Goal: Check status: Check status

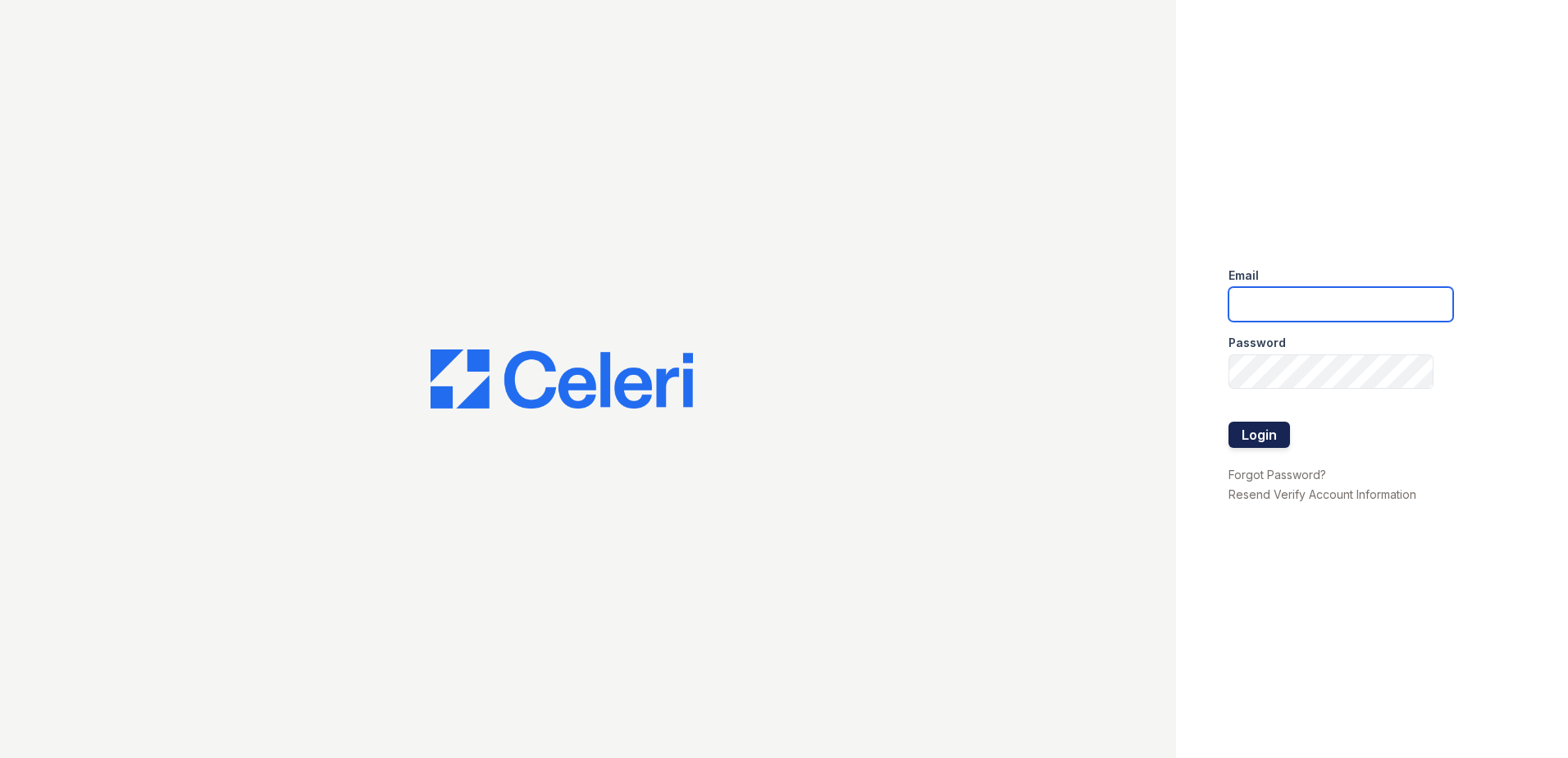
type input "ArriveMinnetonka@trinity-PM.com"
click at [1275, 442] on button "Login" at bounding box center [1259, 434] width 62 height 26
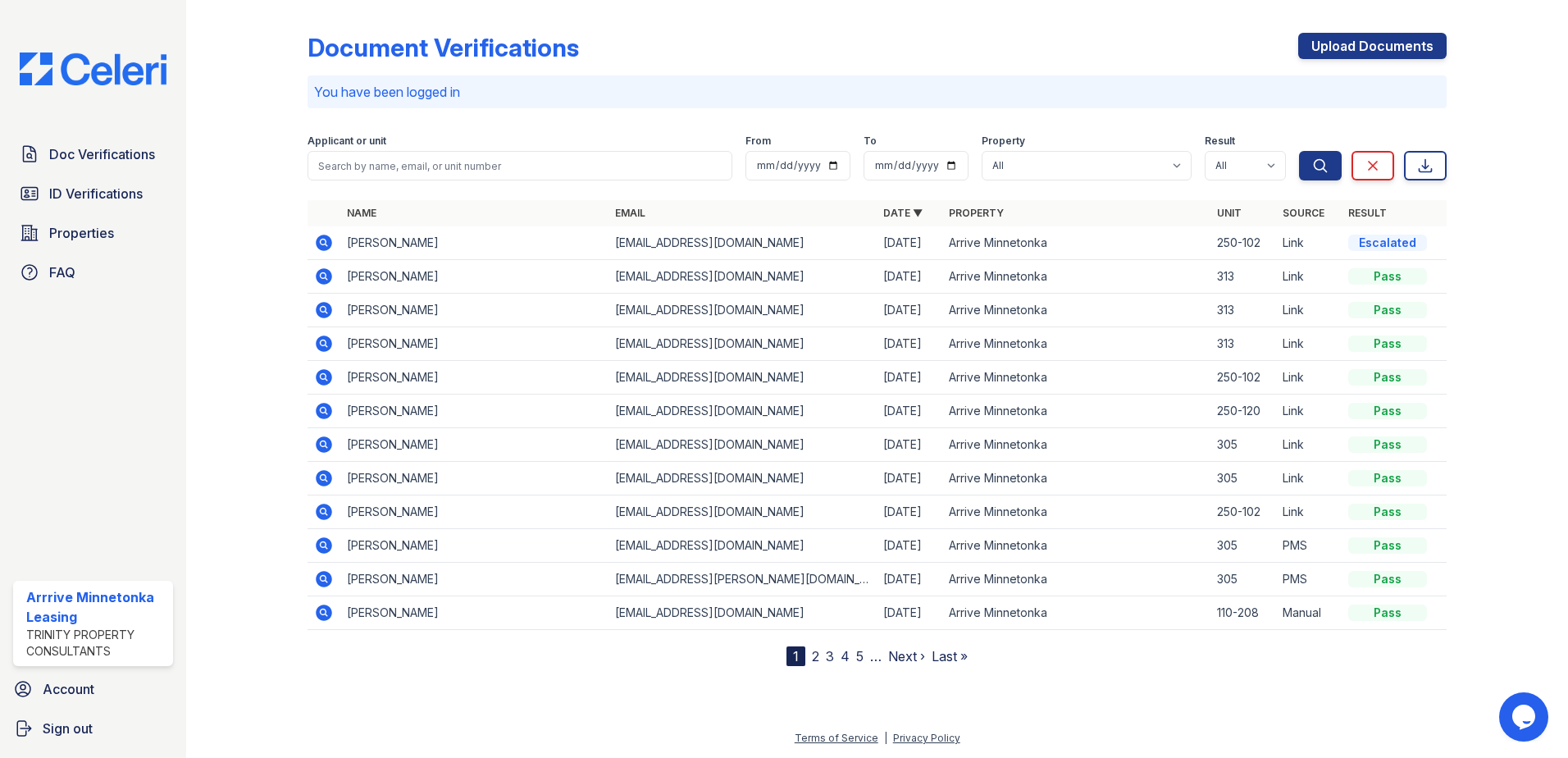
click at [321, 243] on icon at bounding box center [324, 243] width 19 height 19
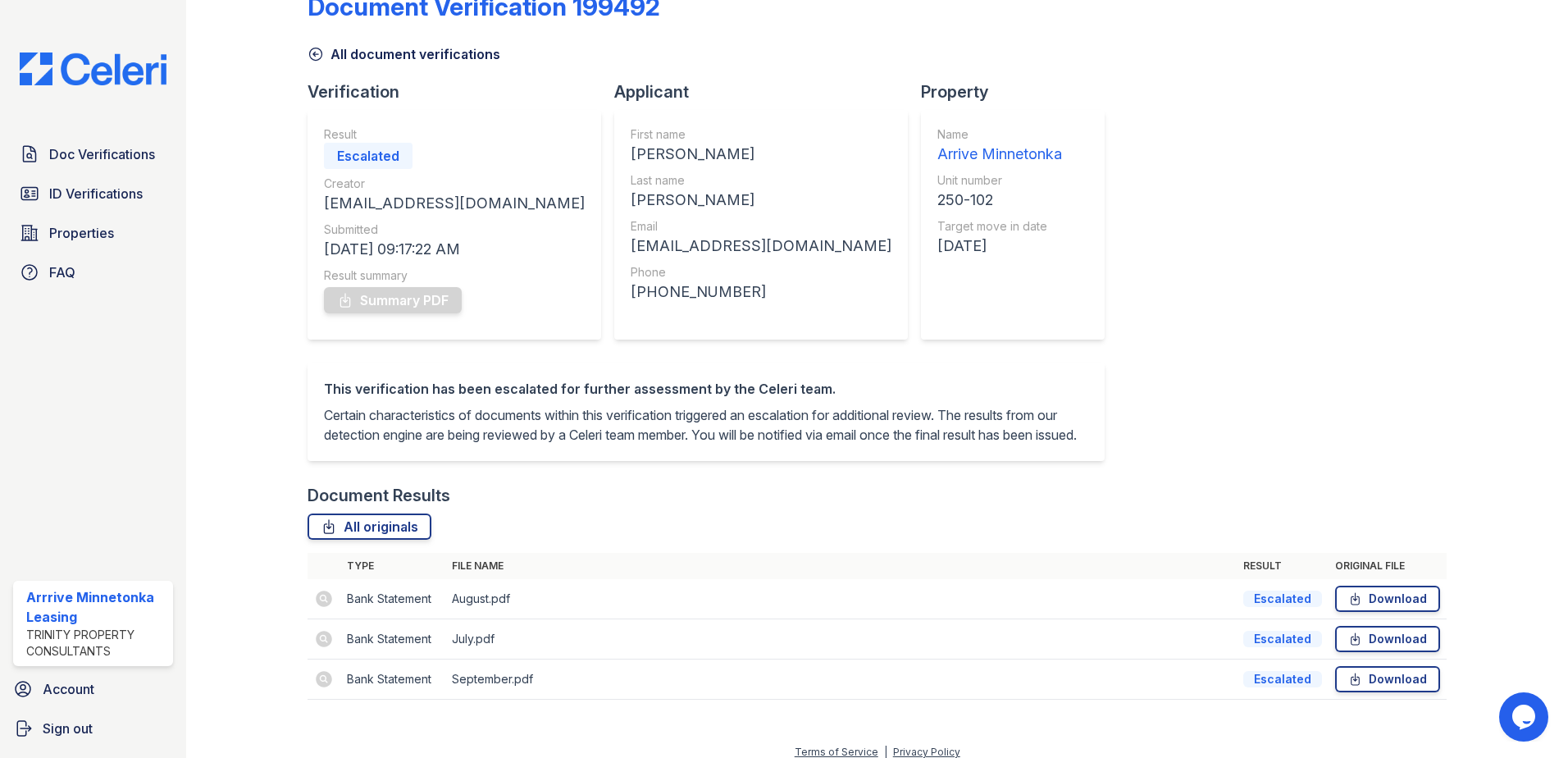
scroll to position [74, 0]
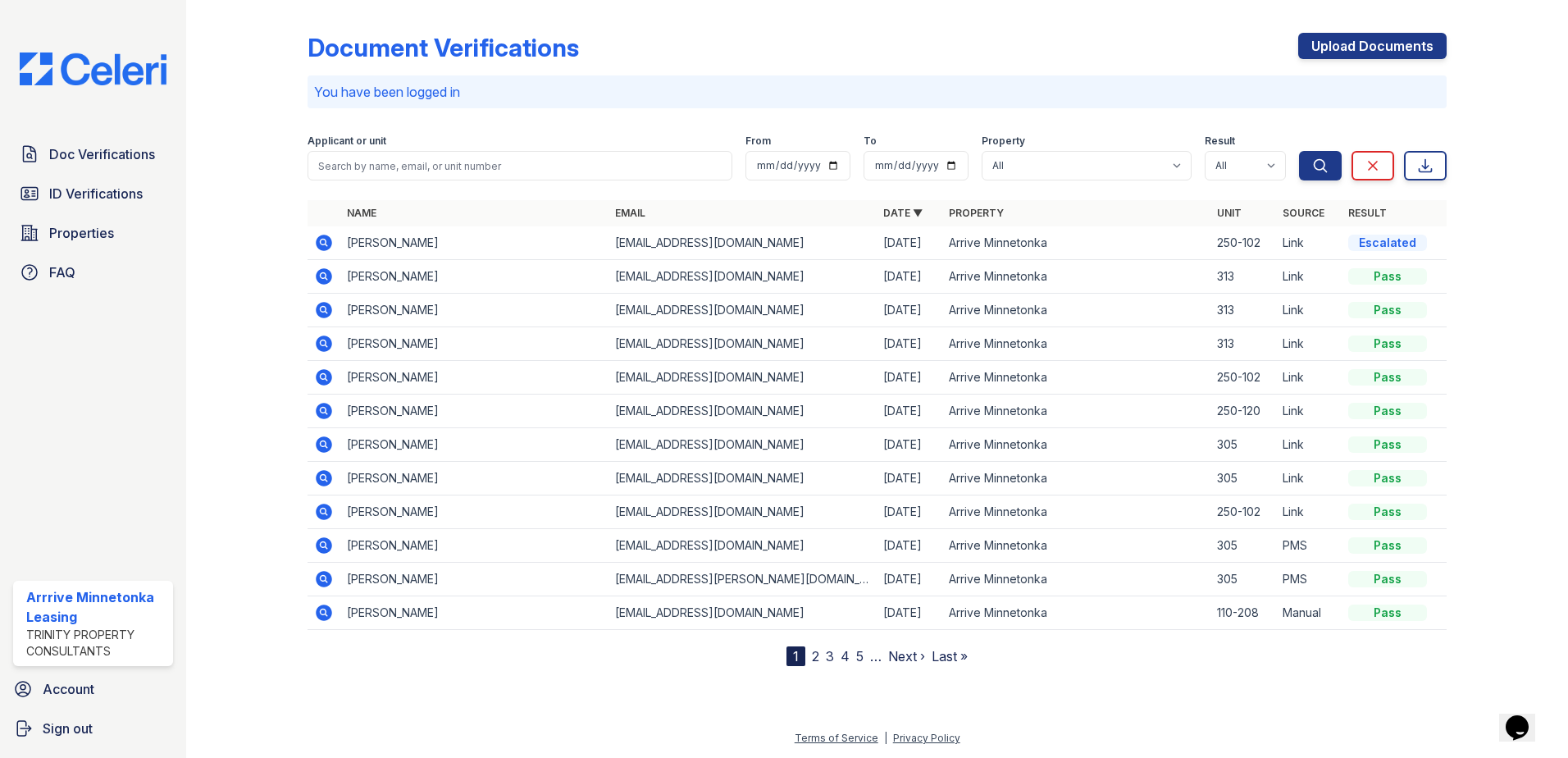
click at [322, 242] on icon at bounding box center [323, 241] width 4 height 4
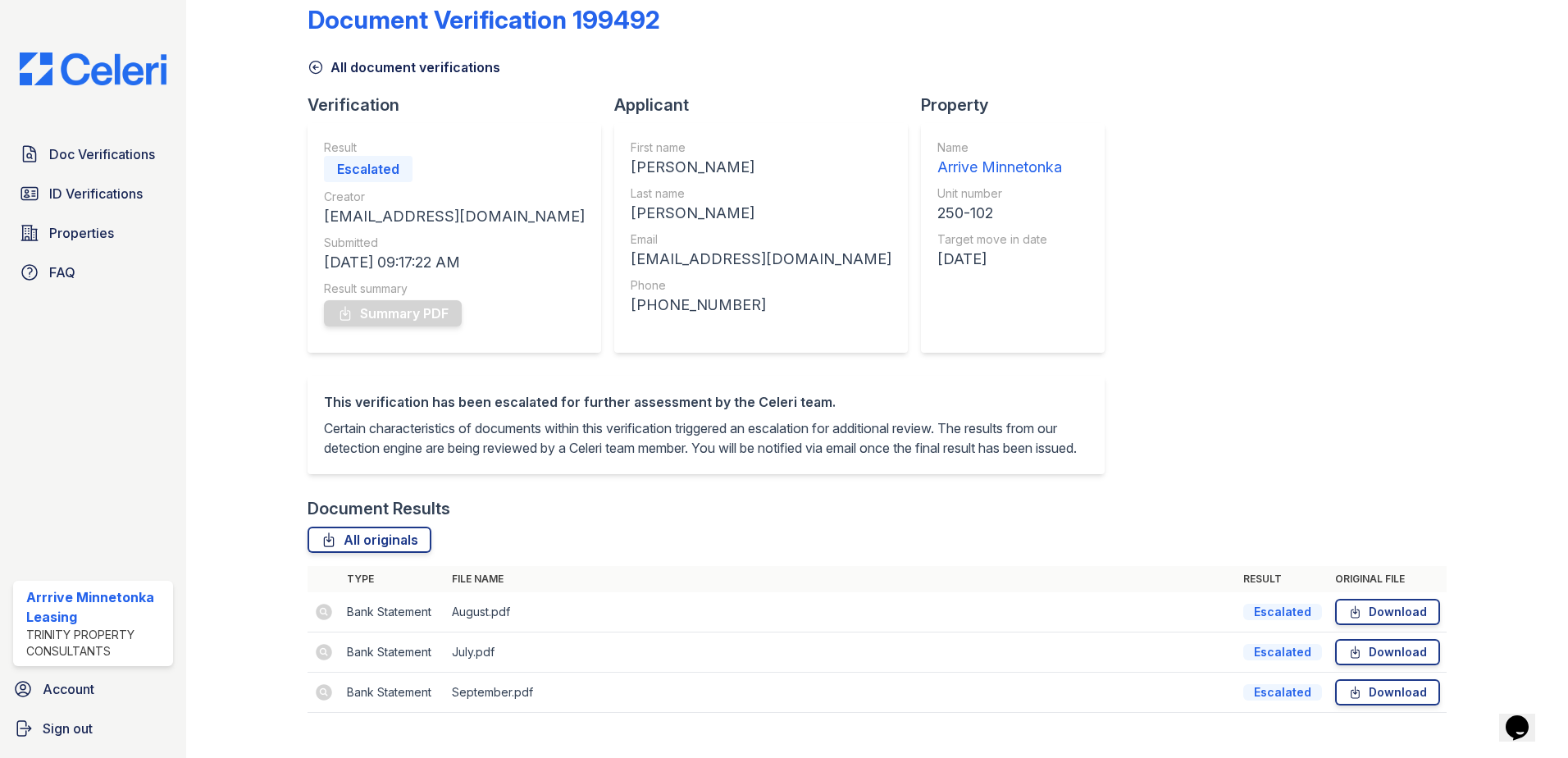
scroll to position [74, 0]
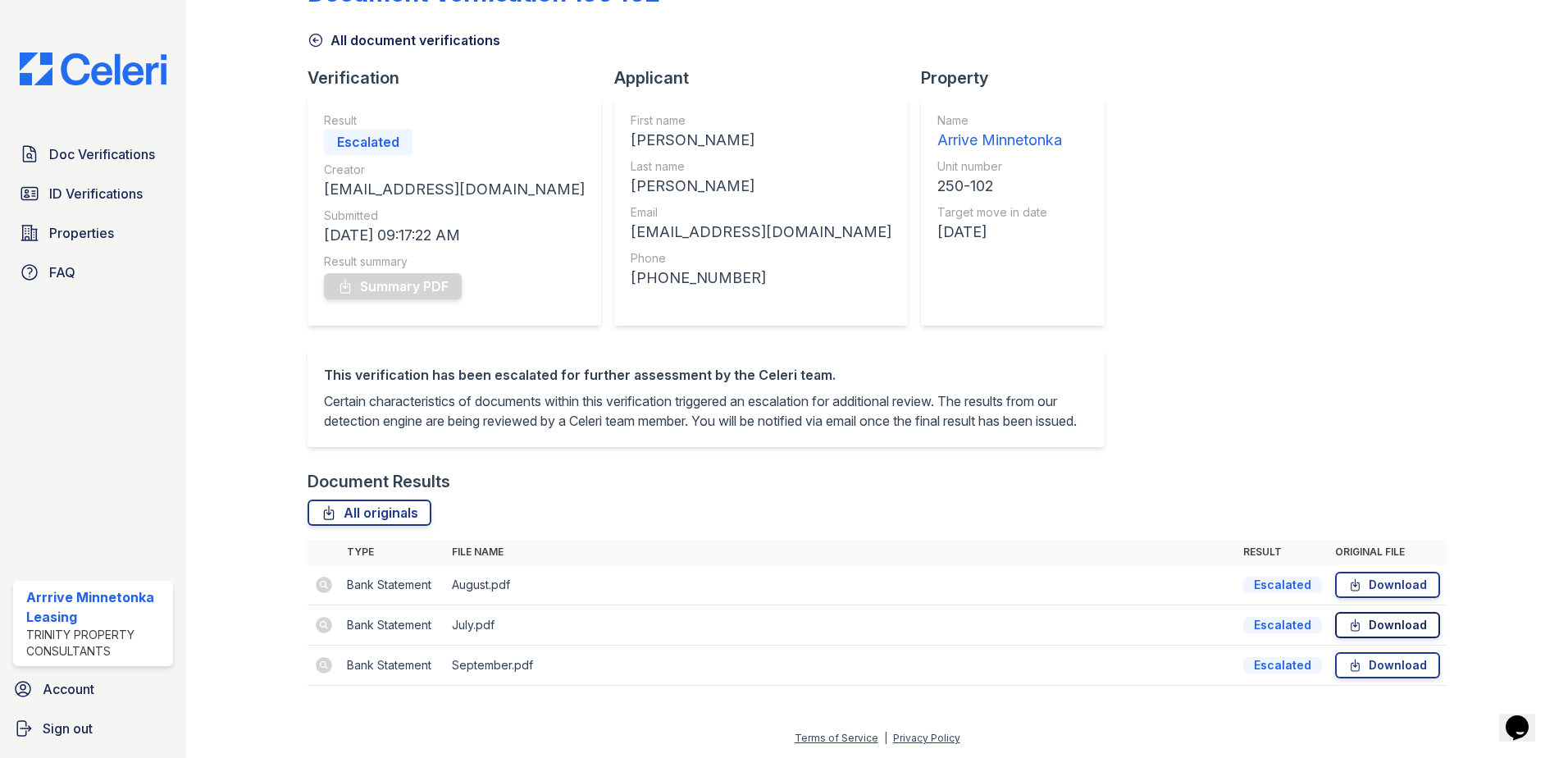
click at [1349, 631] on icon at bounding box center [1355, 624] width 14 height 16
click at [84, 161] on span "Doc Verifications" at bounding box center [101, 154] width 106 height 19
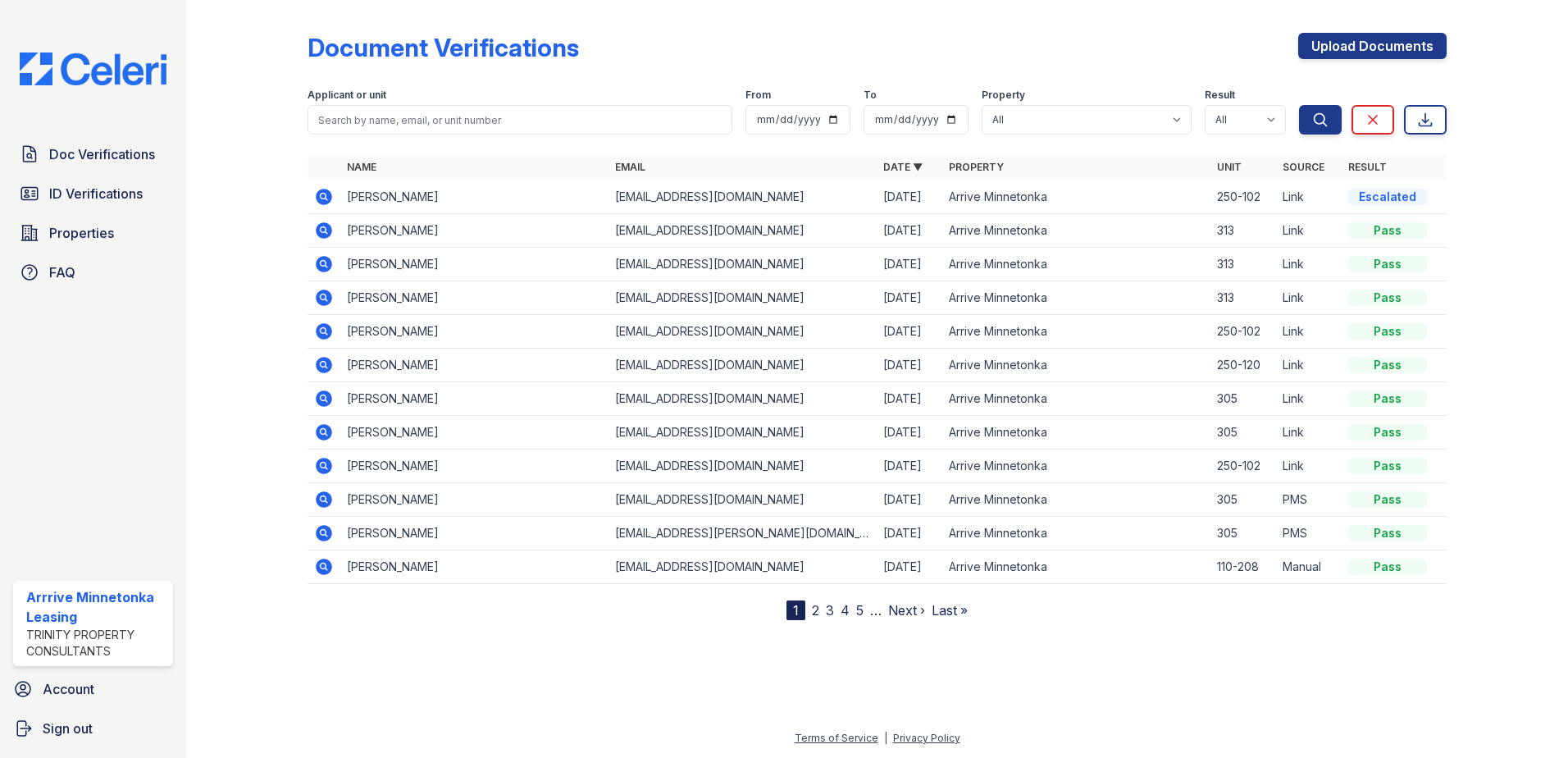
click at [390, 689] on div at bounding box center [877, 687] width 1330 height 82
click at [98, 152] on span "Doc Verifications" at bounding box center [101, 154] width 106 height 19
click at [324, 202] on icon at bounding box center [324, 196] width 16 height 16
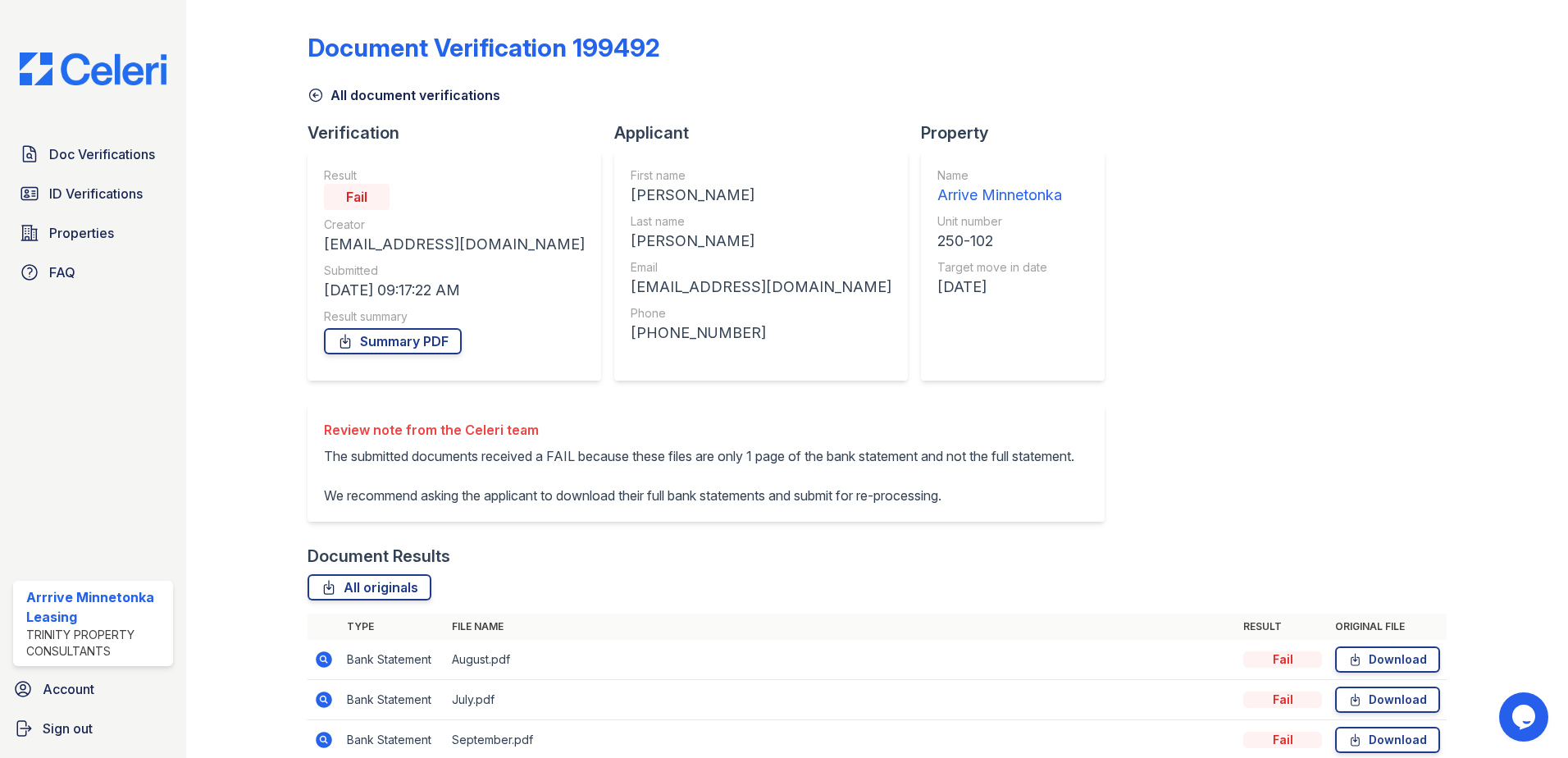
scroll to position [82, 0]
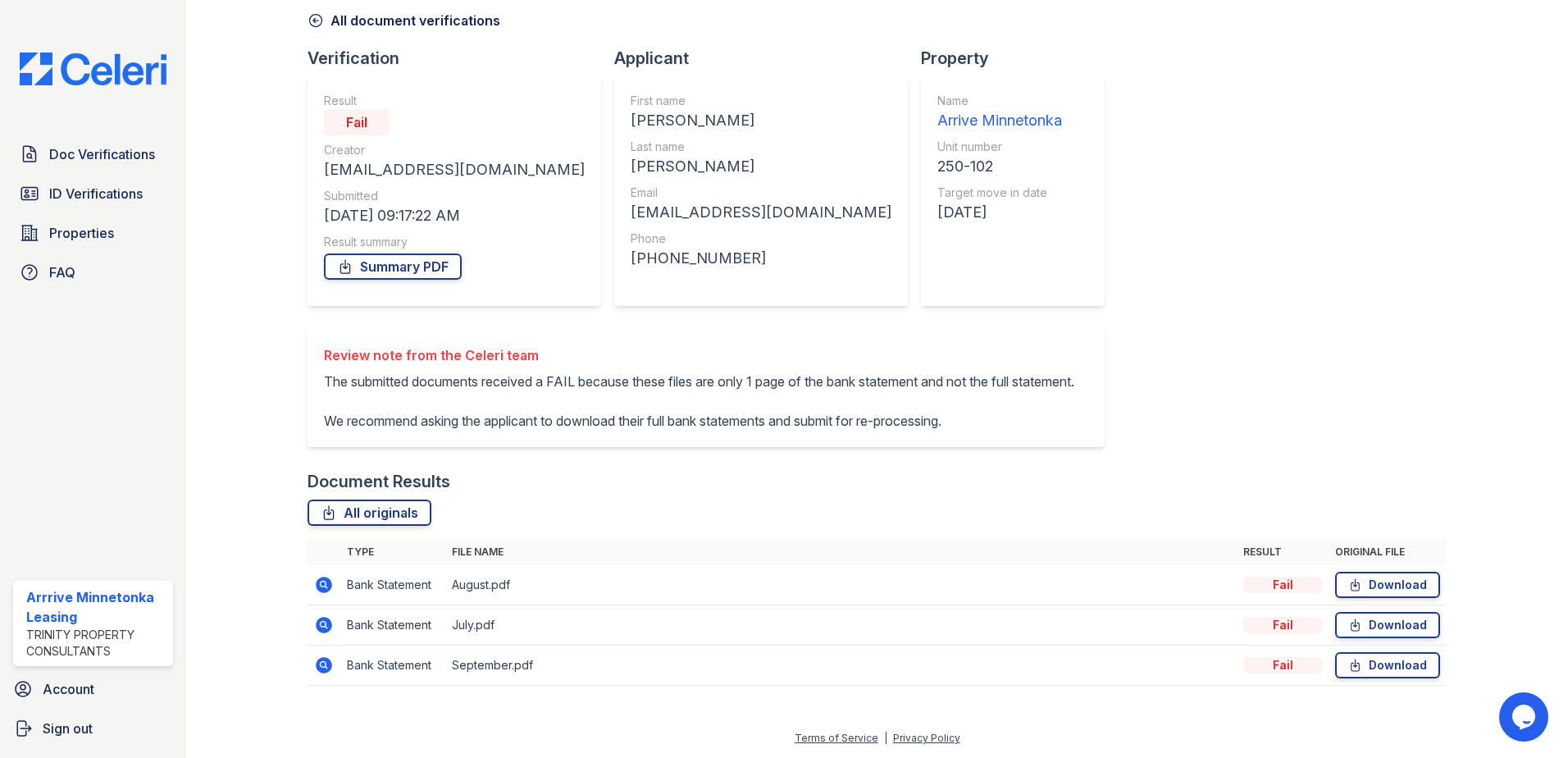
click at [558, 447] on div "Review note from the Celeri team The submitted documents received a FAIL becaus…" at bounding box center [706, 388] width 798 height 118
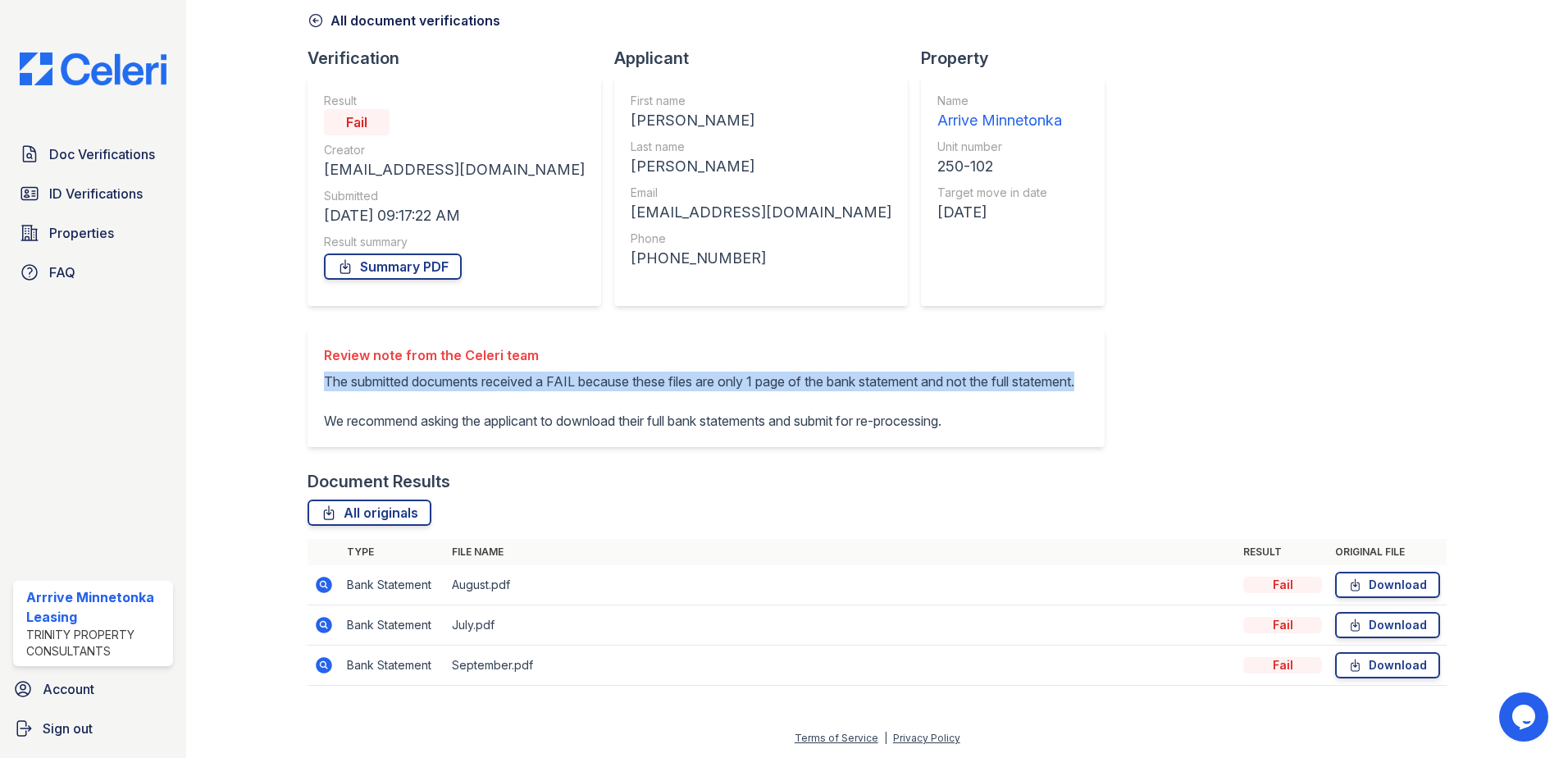
drag, startPoint x: 602, startPoint y: 401, endPoint x: 316, endPoint y: 379, distance: 286.8
click at [316, 379] on div "Review note from the Celeri team The submitted documents received a FAIL becaus…" at bounding box center [706, 388] width 798 height 118
copy p "The submitted documents received a FAIL because these files are only 1 page of …"
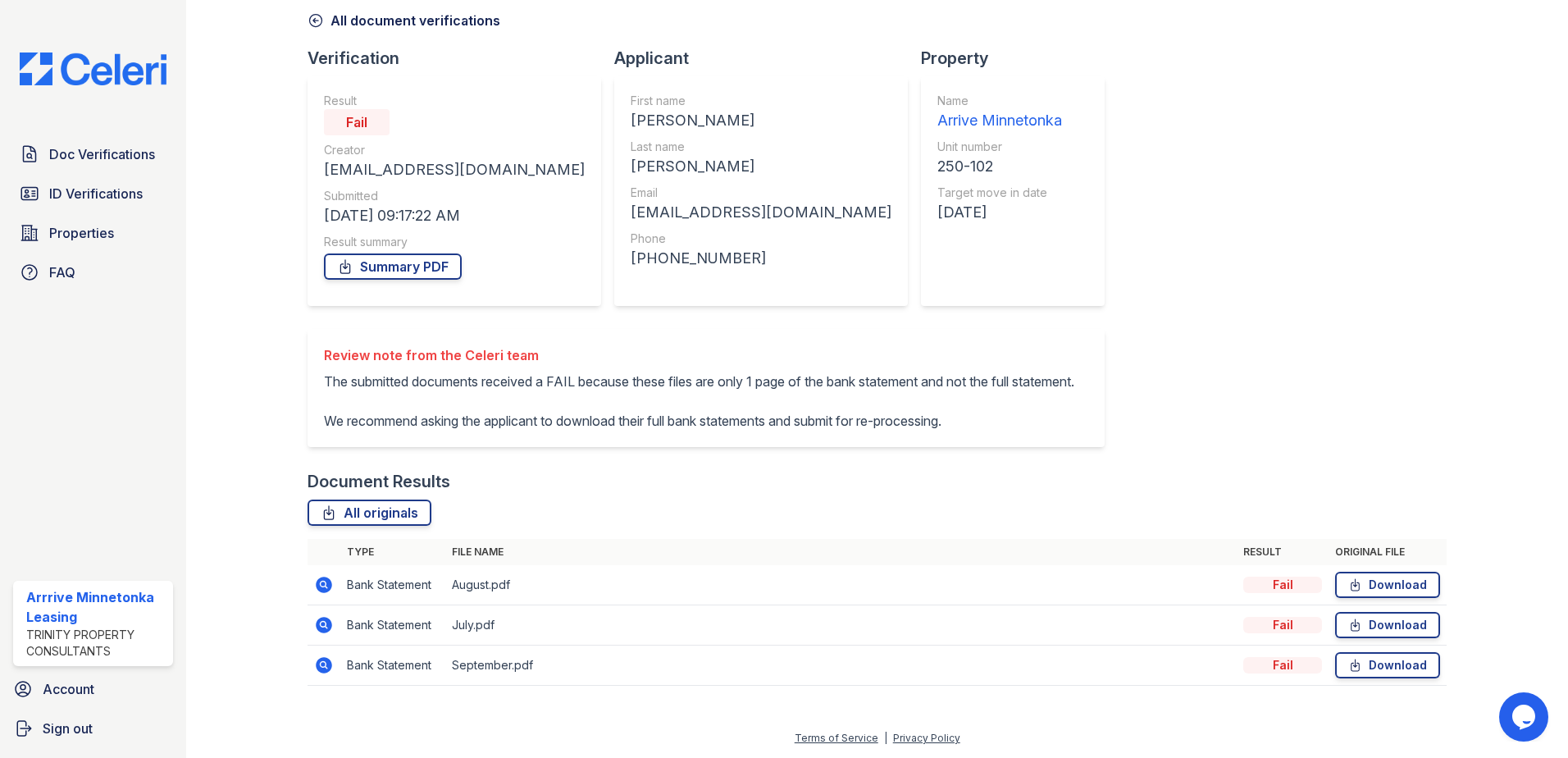
click at [988, 329] on div "Document Verification 199492 All document verifications Verification Result Fai…" at bounding box center [877, 317] width 1139 height 771
click at [79, 151] on span "Doc Verifications" at bounding box center [101, 154] width 106 height 19
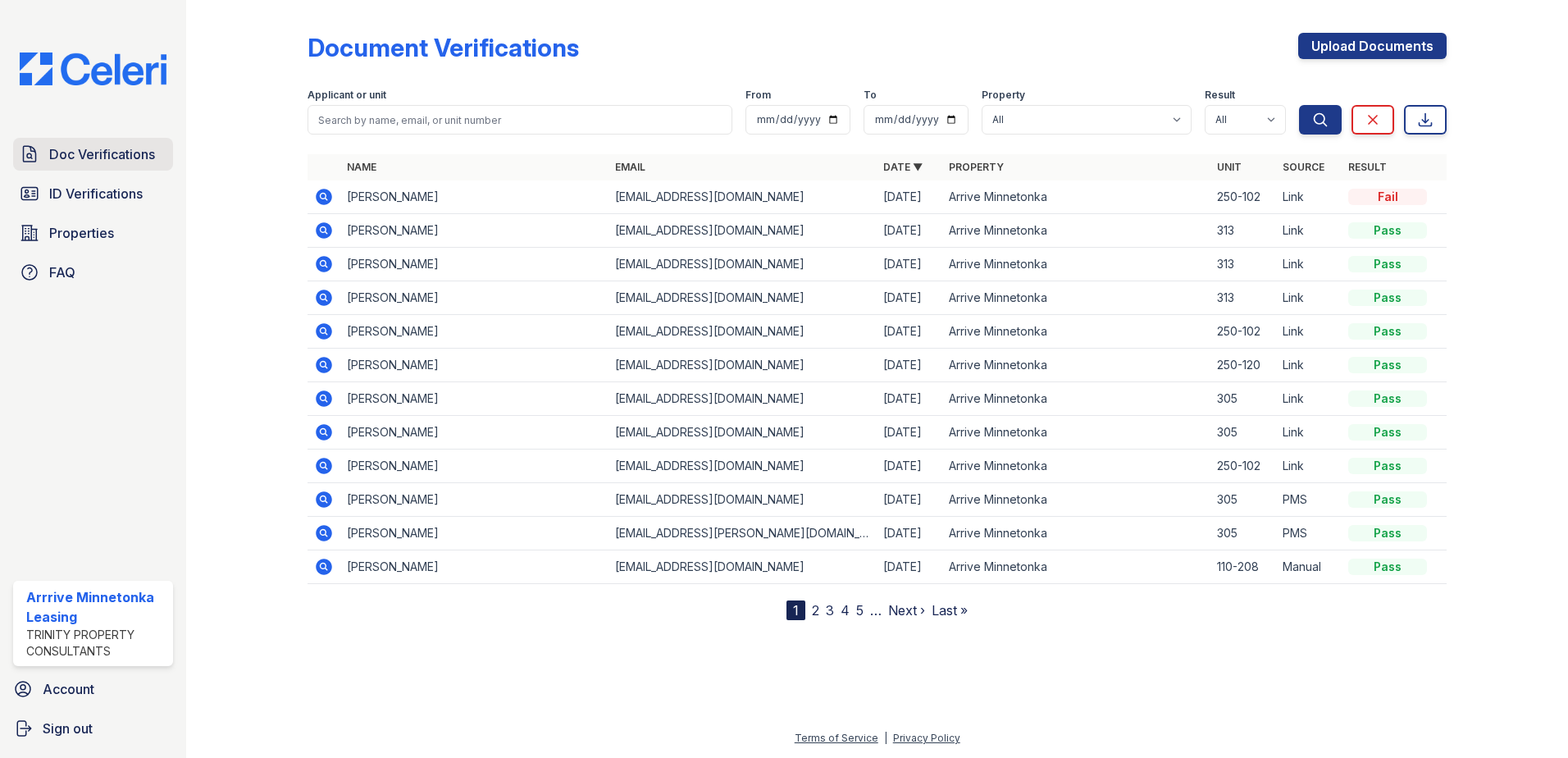
click at [124, 164] on span "Doc Verifications" at bounding box center [101, 154] width 106 height 19
click at [108, 156] on span "Doc Verifications" at bounding box center [101, 154] width 106 height 19
click at [84, 164] on span "Doc Verifications" at bounding box center [101, 154] width 106 height 19
click at [89, 161] on span "Doc Verifications" at bounding box center [101, 154] width 106 height 19
click at [88, 161] on span "Doc Verifications" at bounding box center [101, 154] width 106 height 19
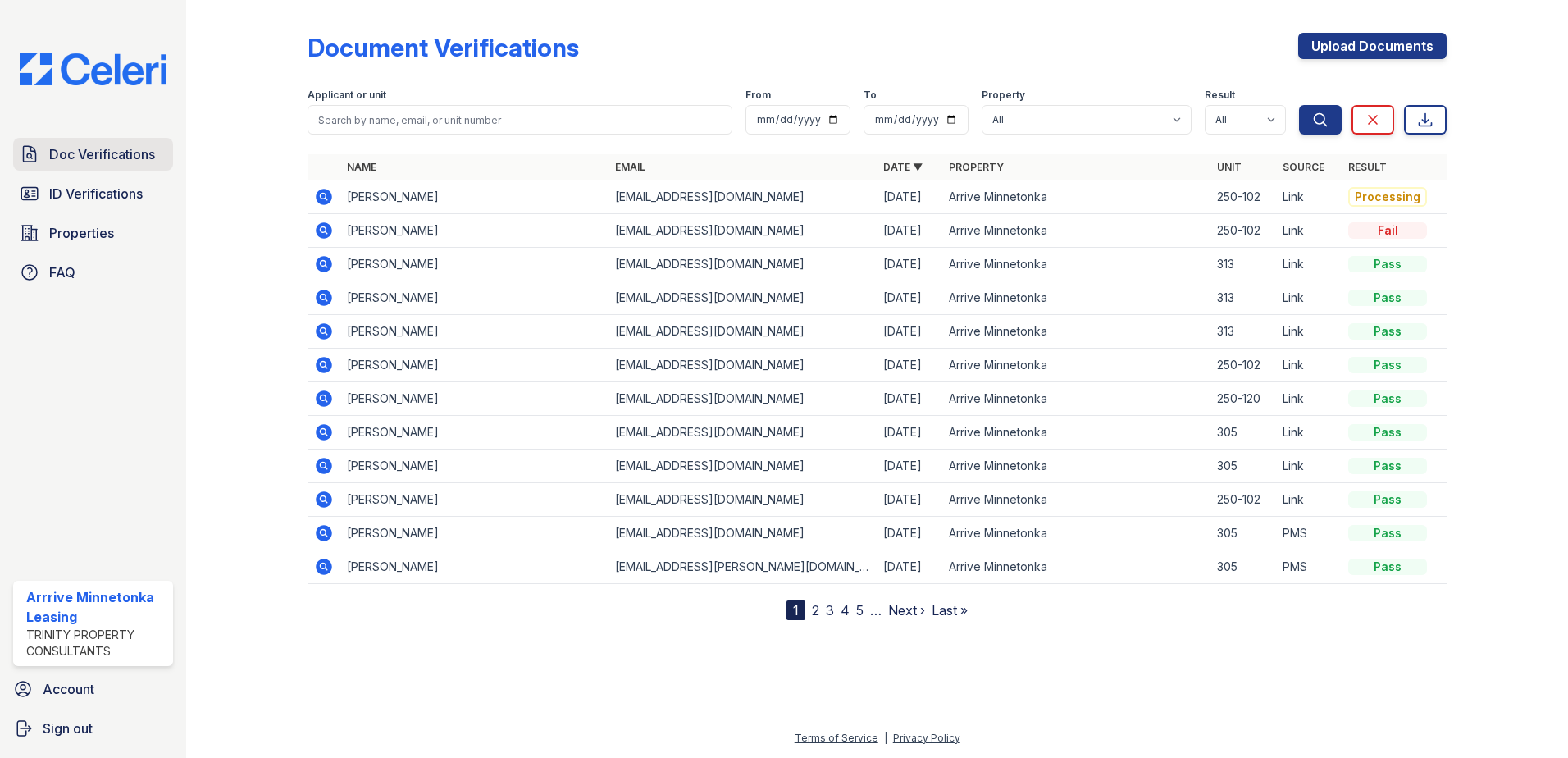
click at [146, 167] on link "Doc Verifications" at bounding box center [93, 154] width 160 height 33
click at [98, 148] on span "Doc Verifications" at bounding box center [101, 154] width 106 height 19
click at [110, 153] on span "Doc Verifications" at bounding box center [101, 154] width 106 height 19
click at [108, 152] on span "Doc Verifications" at bounding box center [101, 154] width 106 height 19
click at [60, 139] on link "Doc Verifications" at bounding box center [93, 154] width 160 height 33
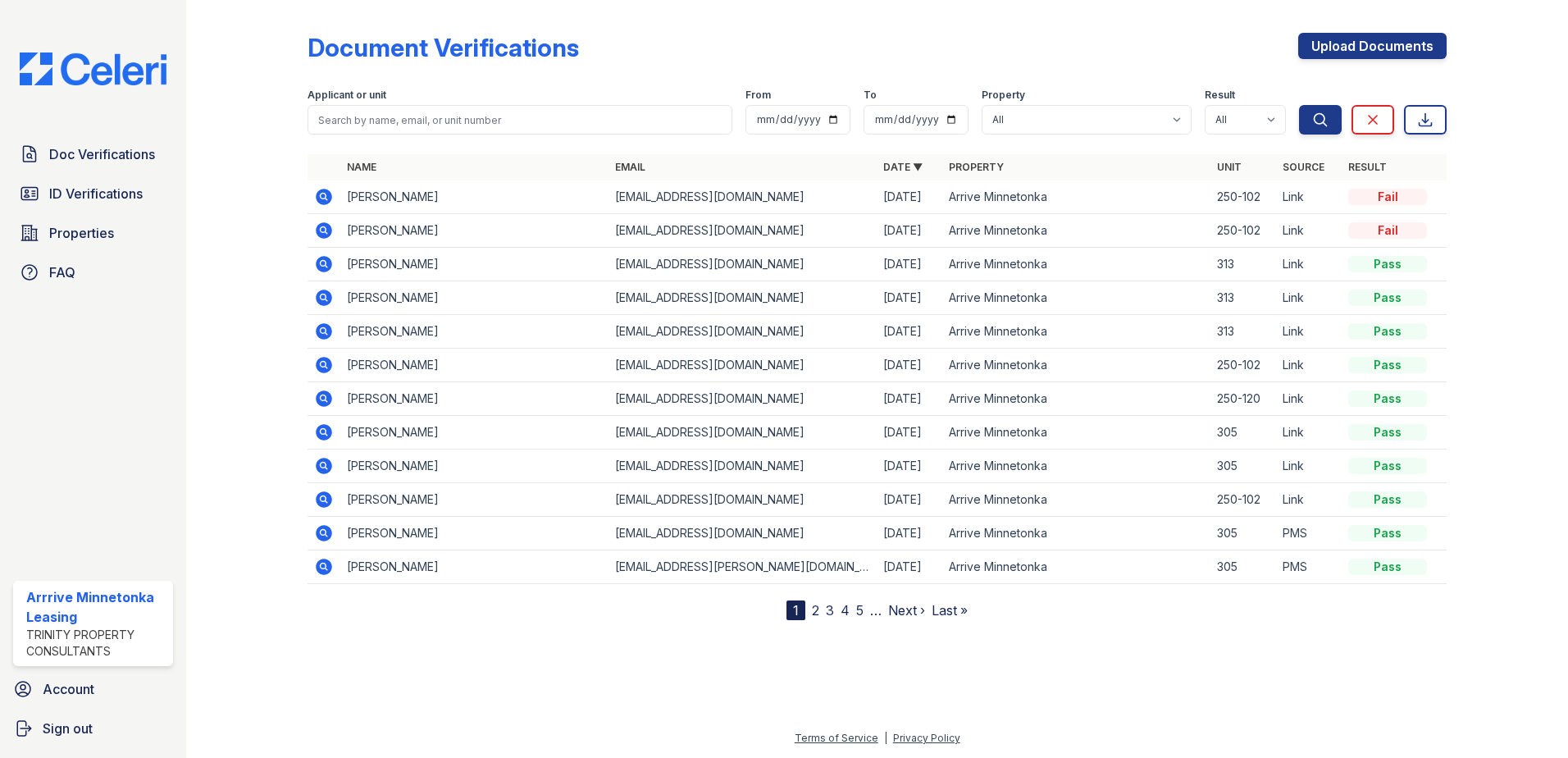
click at [319, 194] on icon at bounding box center [324, 196] width 16 height 16
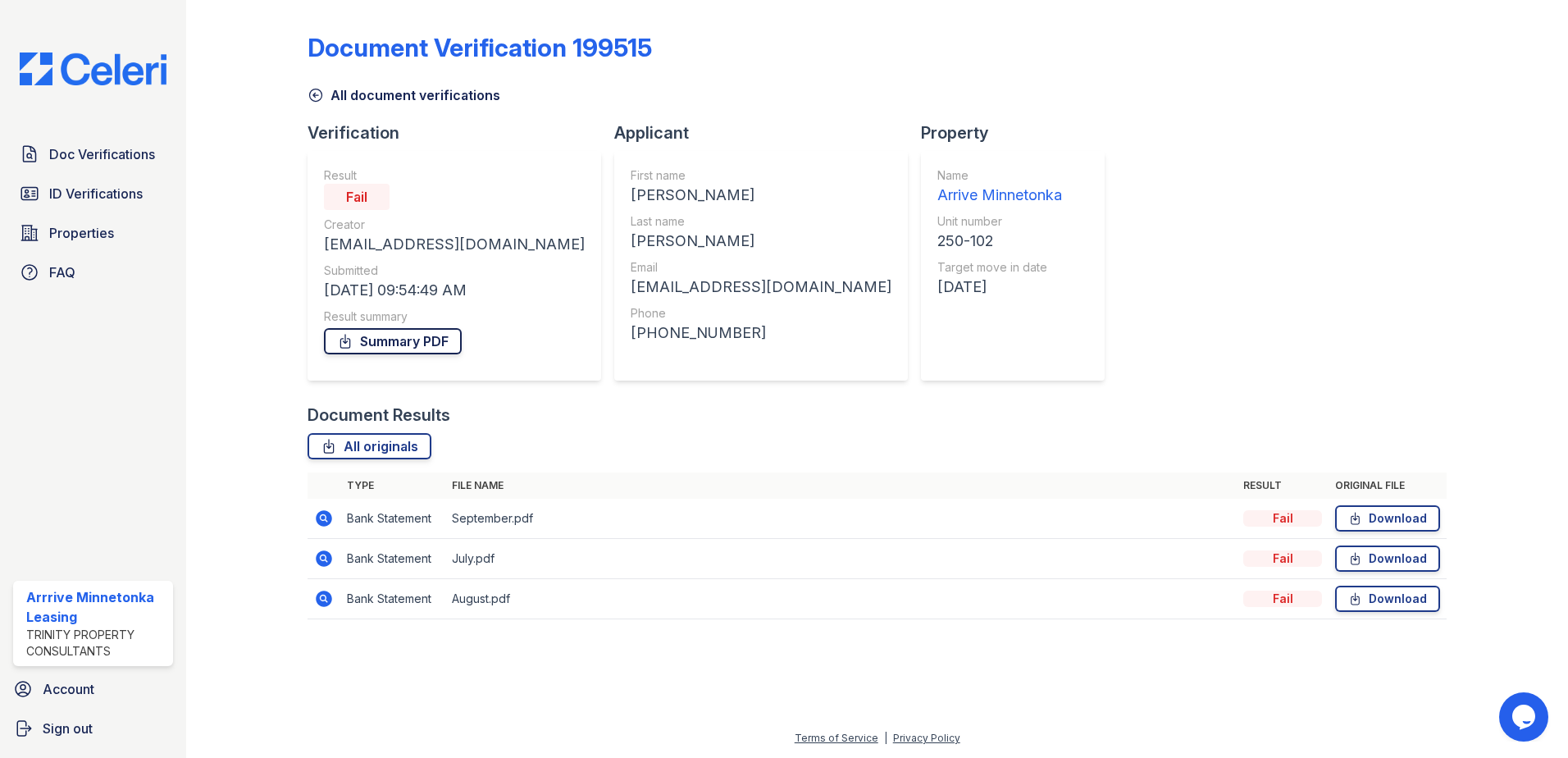
click at [406, 346] on link "Summary PDF" at bounding box center [392, 341] width 138 height 26
click at [137, 161] on span "Doc Verifications" at bounding box center [101, 154] width 106 height 19
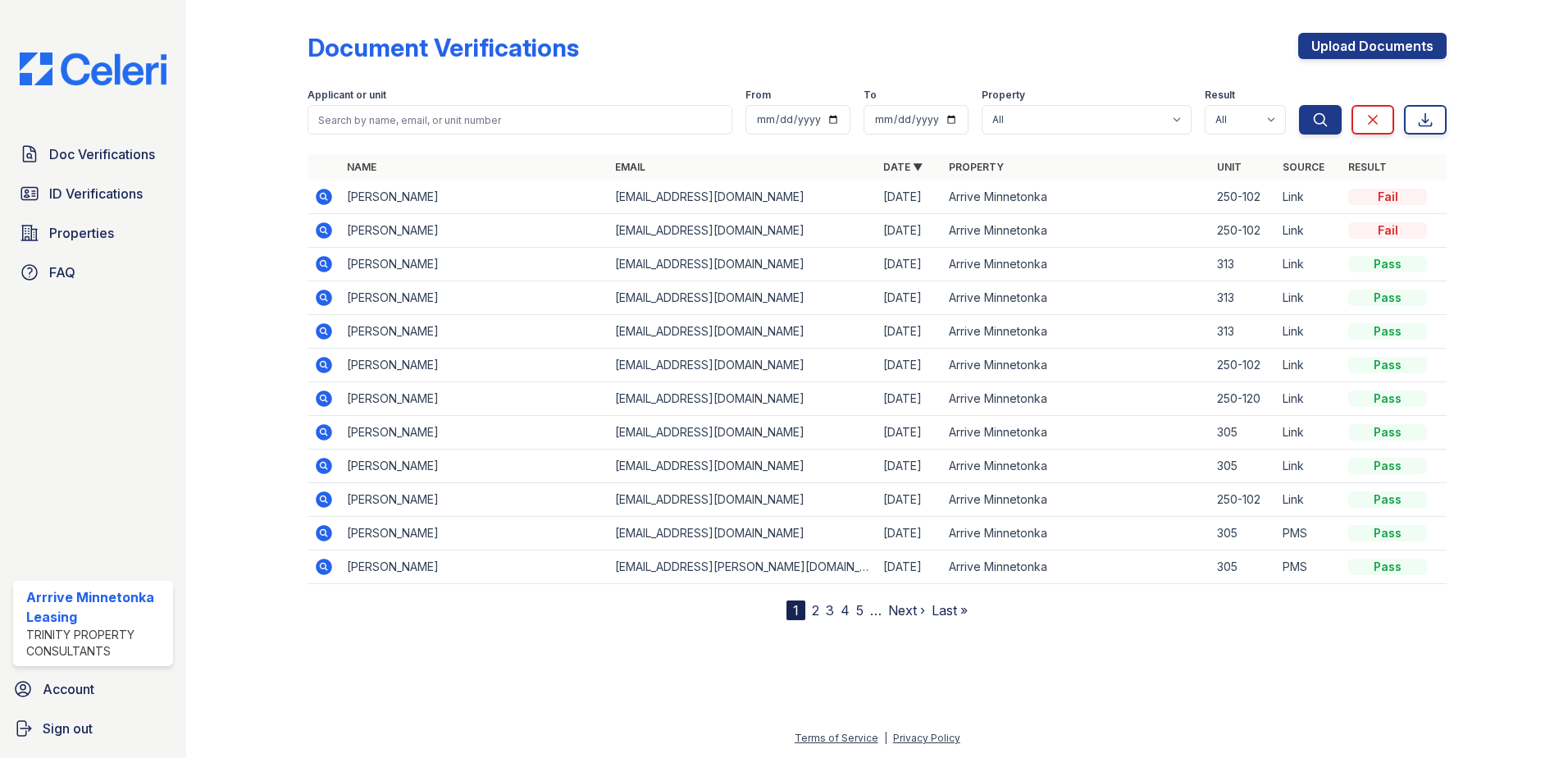
click at [326, 201] on icon at bounding box center [324, 196] width 16 height 16
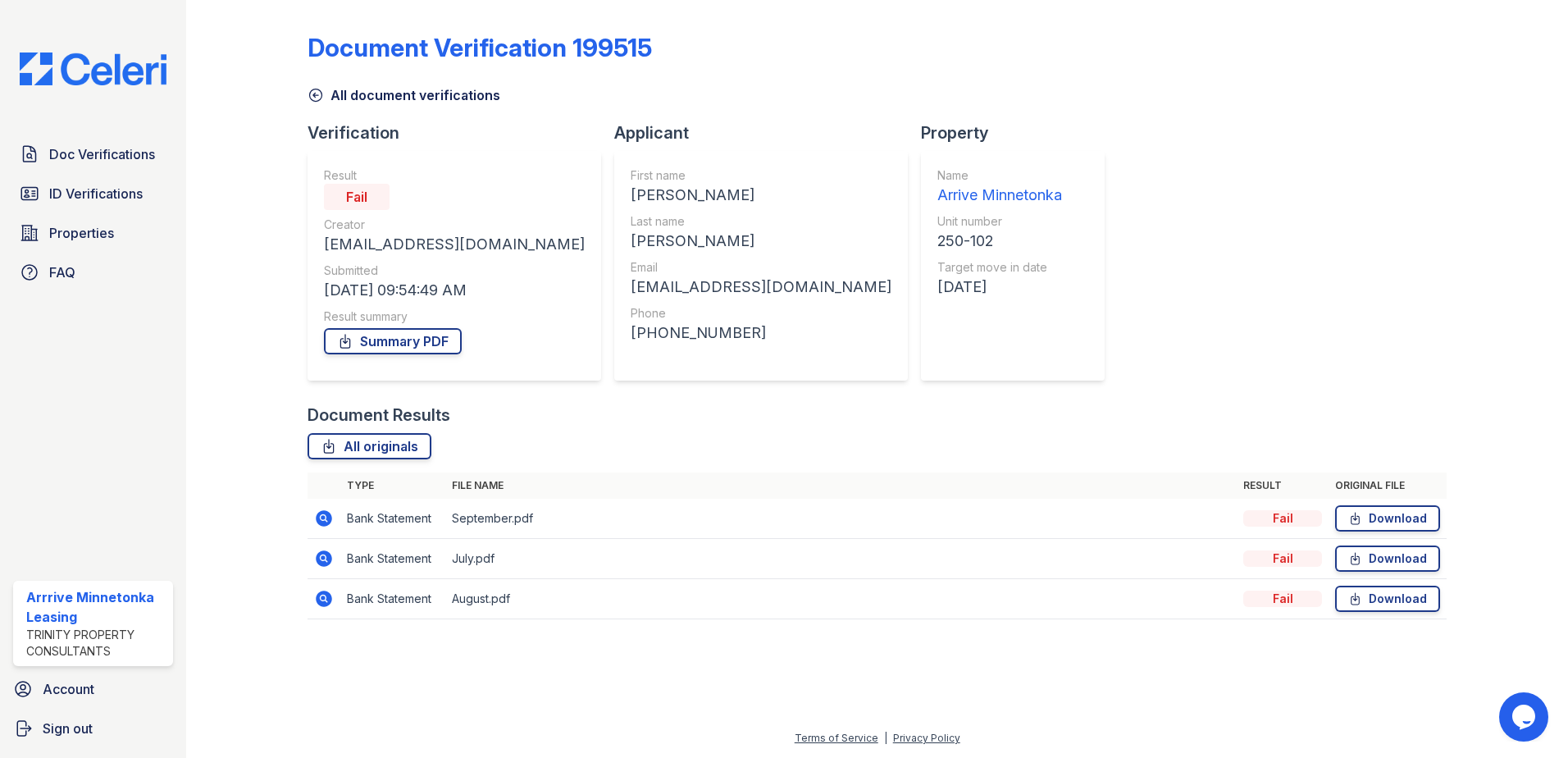
click at [542, 640] on div "Document Verification 199515 All document verifications Verification Result Fai…" at bounding box center [877, 330] width 1330 height 662
click at [694, 387] on div "Applicant First name [PERSON_NAME] Last name [PERSON_NAME] Email [EMAIL_ADDRESS…" at bounding box center [767, 263] width 307 height 282
click at [326, 520] on icon at bounding box center [324, 518] width 16 height 16
click at [106, 143] on link "Doc Verifications" at bounding box center [93, 154] width 160 height 33
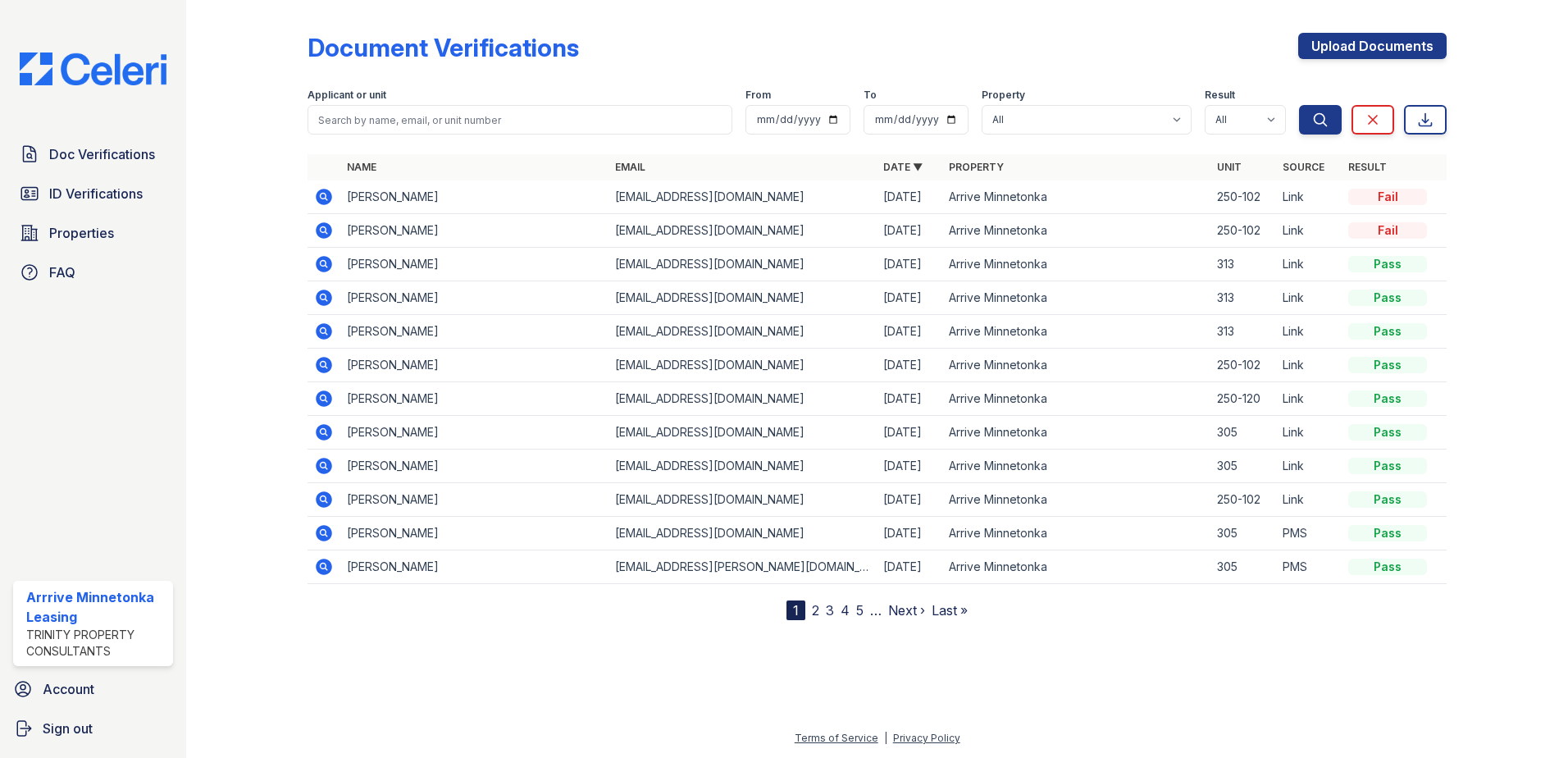
click at [325, 202] on icon at bounding box center [324, 196] width 16 height 16
